Goal: Information Seeking & Learning: Learn about a topic

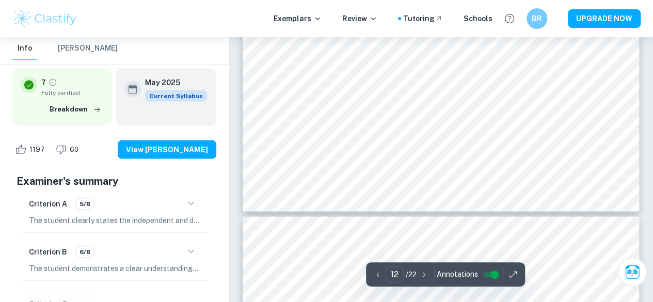
scroll to position [6966, 0]
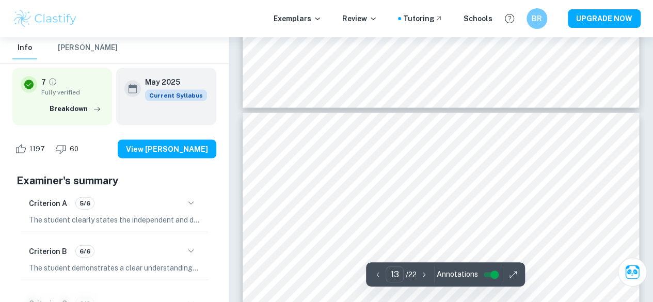
type input "12"
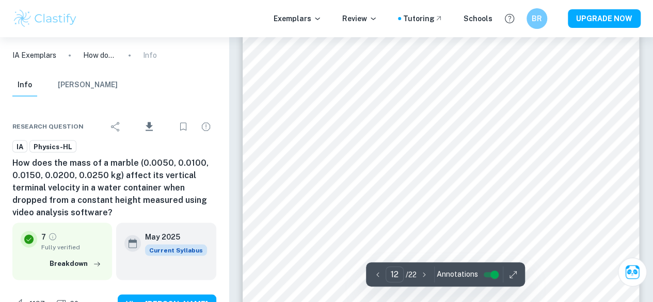
scroll to position [6553, 0]
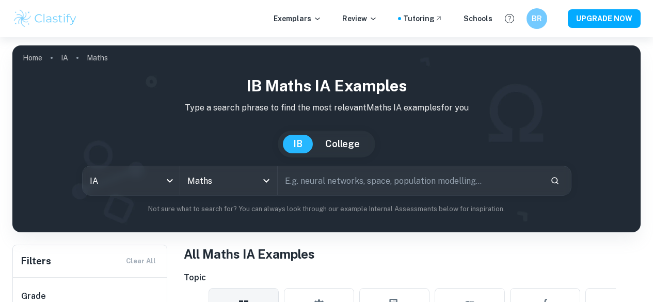
click at [269, 179] on icon "Open" at bounding box center [266, 181] width 6 height 4
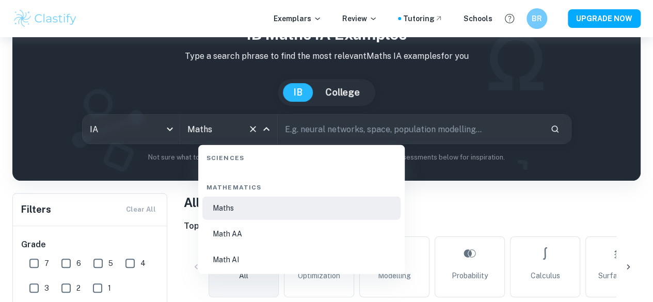
scroll to position [1757, 0]
click at [256, 236] on li "Math AA" at bounding box center [301, 232] width 198 height 24
type input "Math AA"
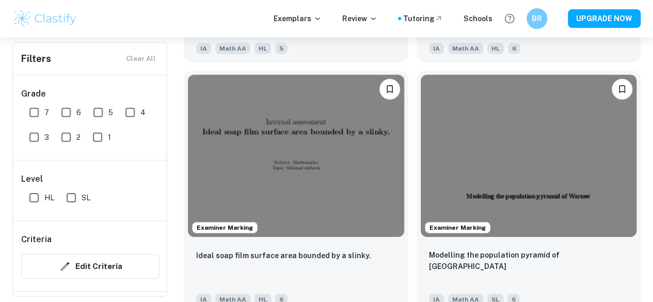
scroll to position [1651, 0]
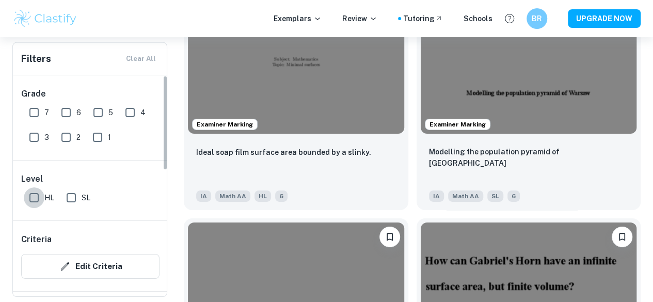
click at [32, 195] on input "HL" at bounding box center [34, 197] width 21 height 21
checkbox input "true"
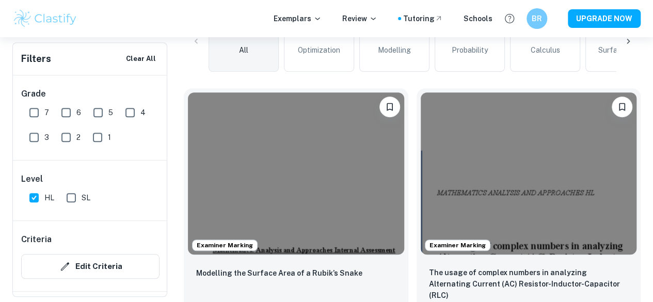
scroll to position [282, 0]
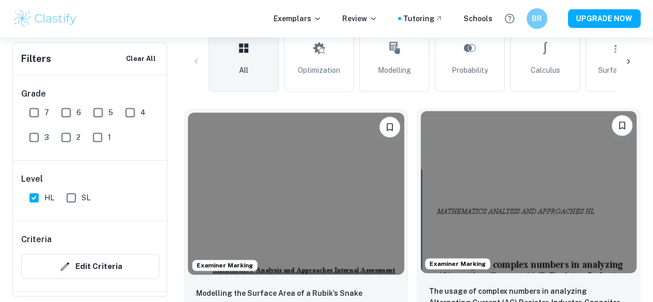
click at [421, 164] on img at bounding box center [529, 192] width 216 height 162
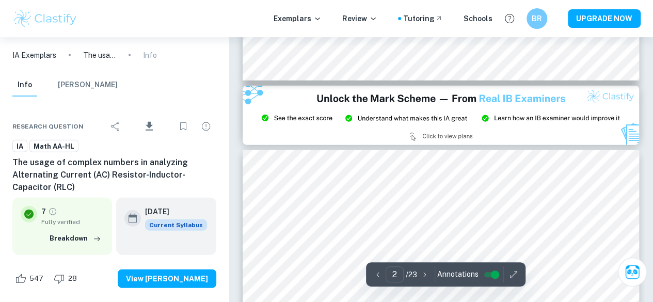
type input "3"
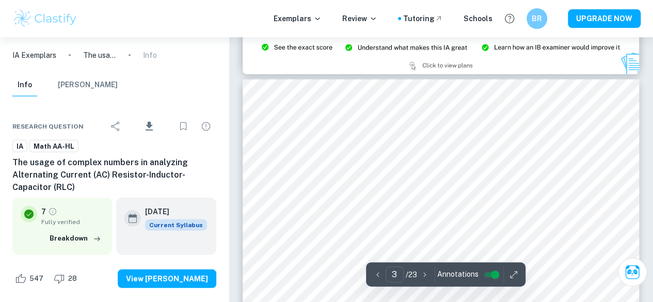
scroll to position [1238, 0]
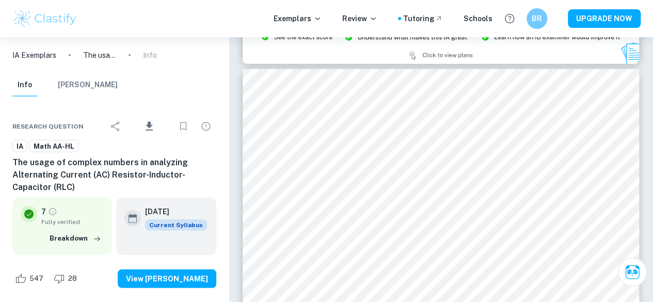
click at [22, 168] on h6 "The usage of complex numbers in analyzing Alternating Current (AC) Resistor-Ind…" at bounding box center [114, 174] width 204 height 37
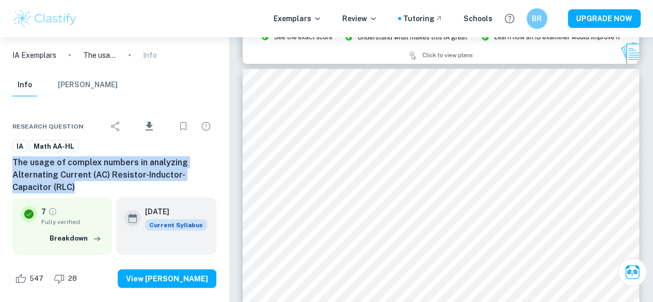
drag, startPoint x: 4, startPoint y: 162, endPoint x: 100, endPoint y: 184, distance: 98.9
copy h6 "The usage of complex numbers in analyzing Alternating Current (AC) Resistor-Ind…"
